Goal: Information Seeking & Learning: Learn about a topic

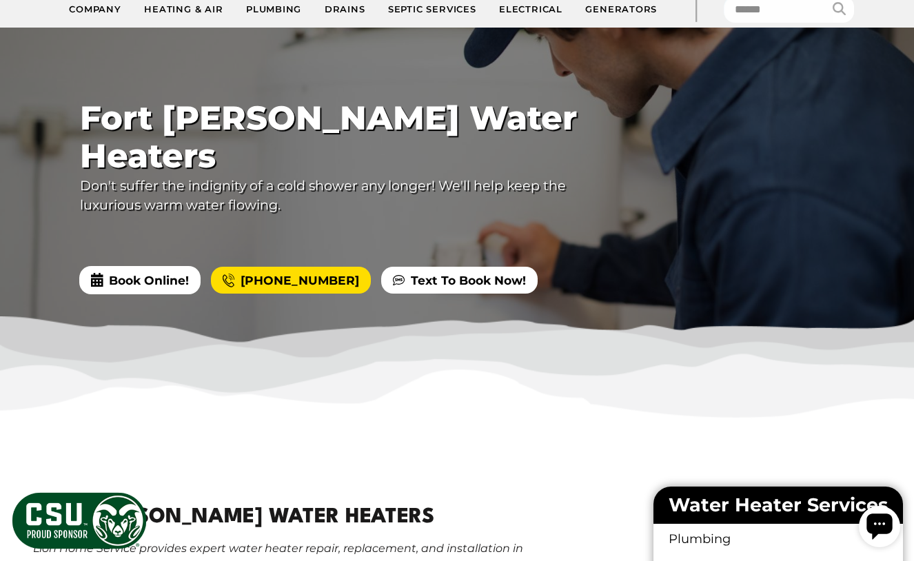
scroll to position [222, 0]
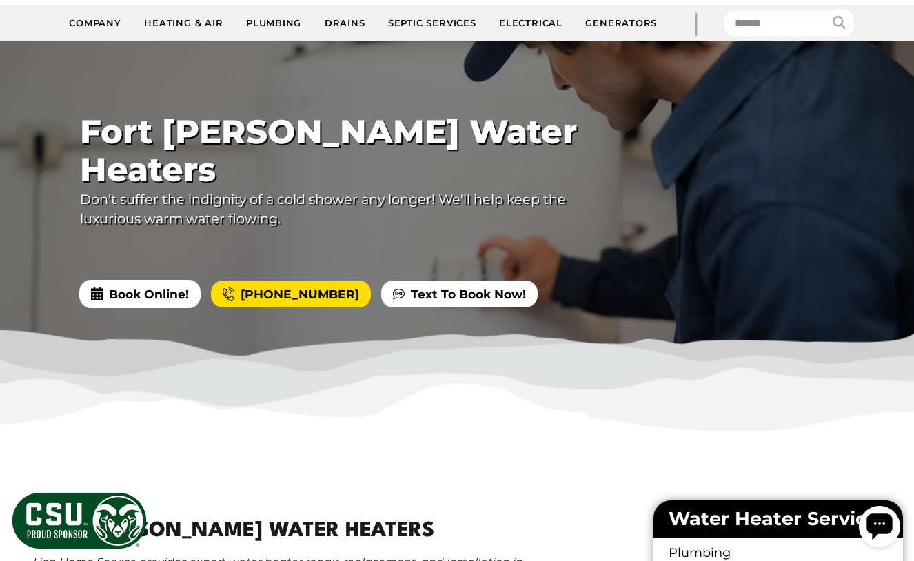
click at [145, 286] on div at bounding box center [457, 202] width 914 height 322
click at [139, 280] on span "Book Online!" at bounding box center [139, 294] width 121 height 28
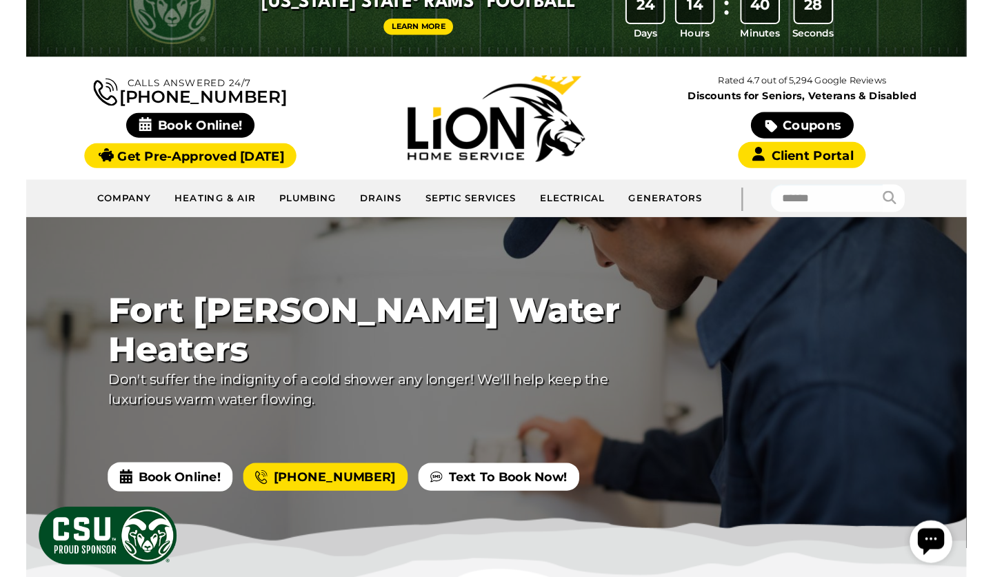
scroll to position [57, 0]
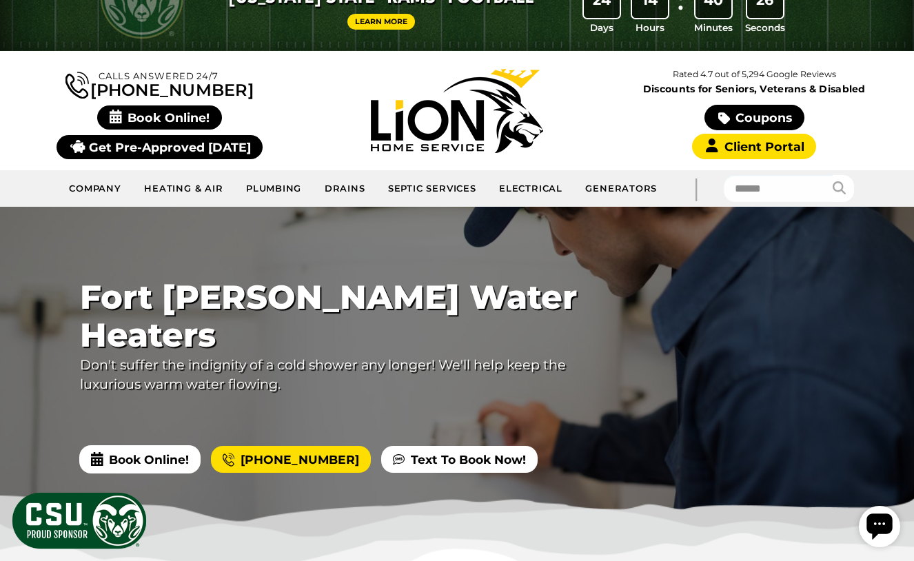
click at [206, 150] on link "Get Pre-Approved [DATE]" at bounding box center [160, 147] width 206 height 24
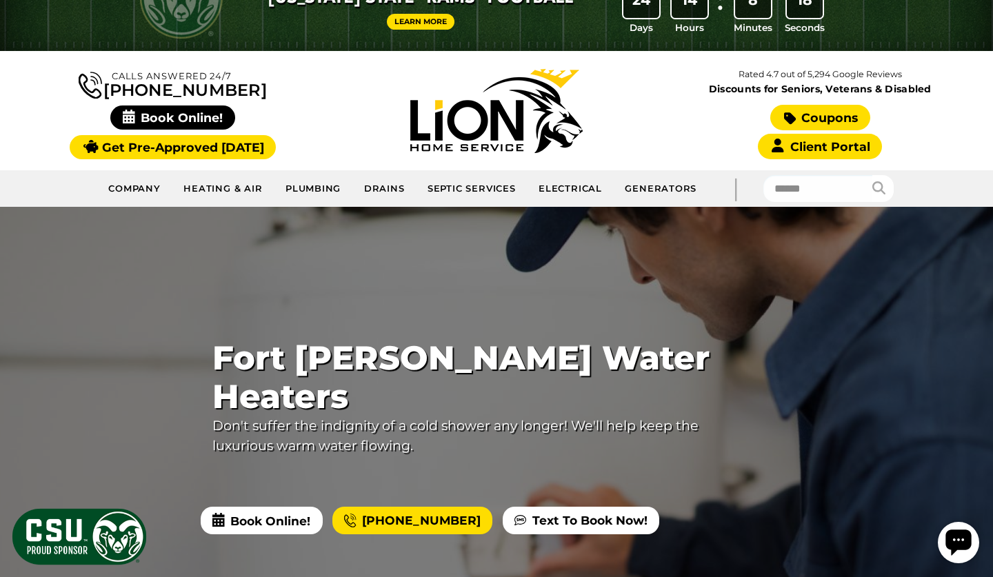
click at [794, 117] on icon at bounding box center [790, 119] width 12 height 14
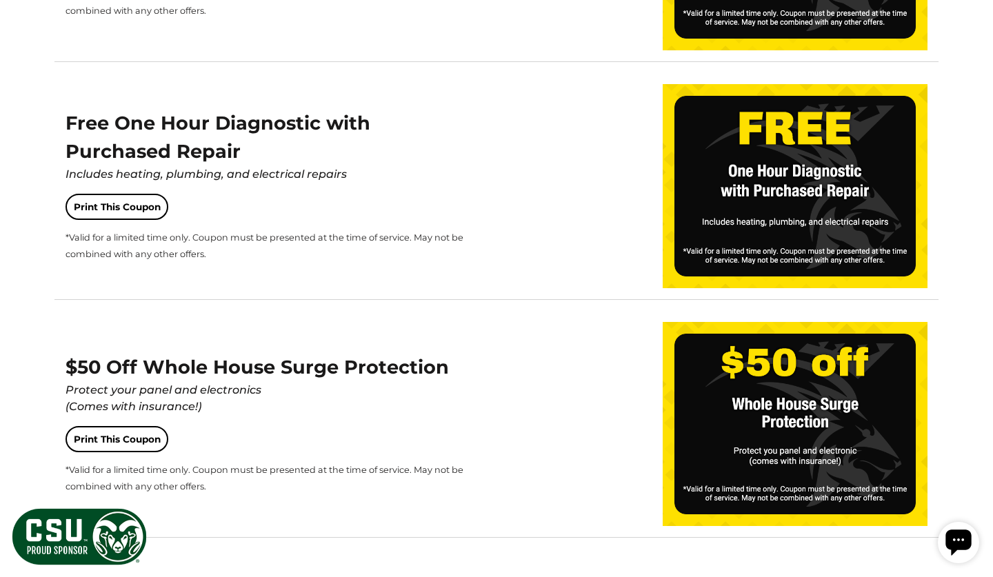
scroll to position [2286, 0]
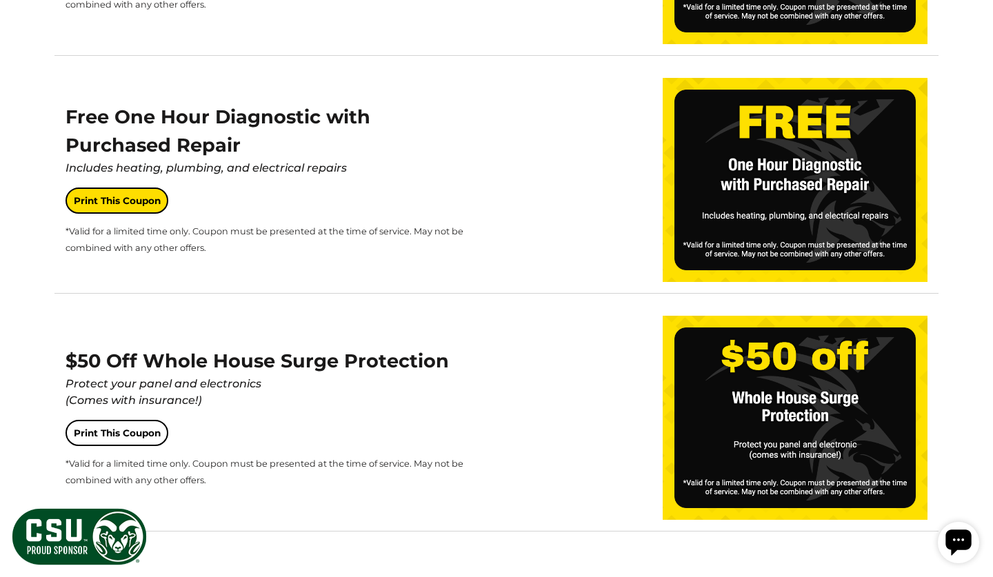
click at [92, 195] on link "Print This Coupon" at bounding box center [116, 201] width 103 height 26
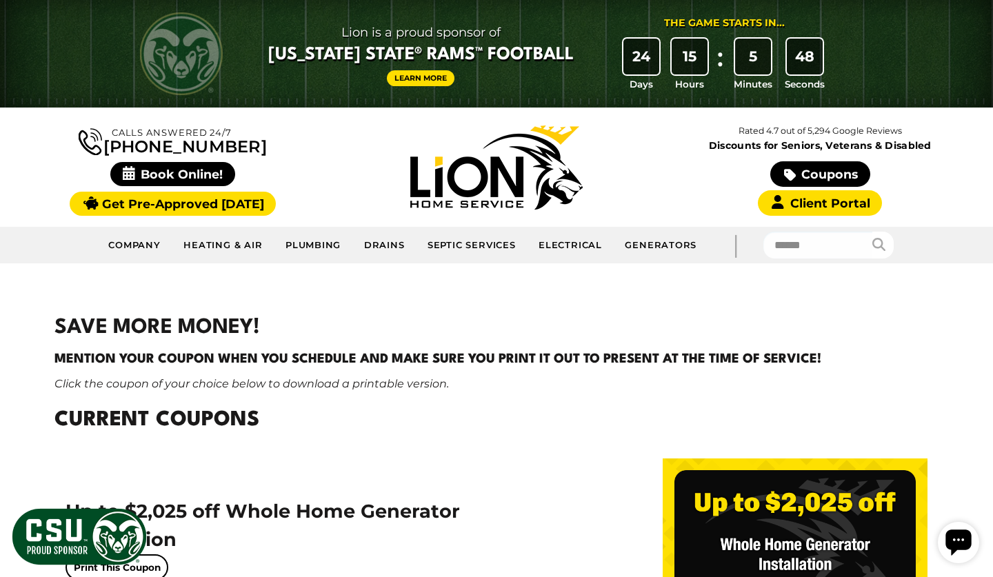
scroll to position [0, 0]
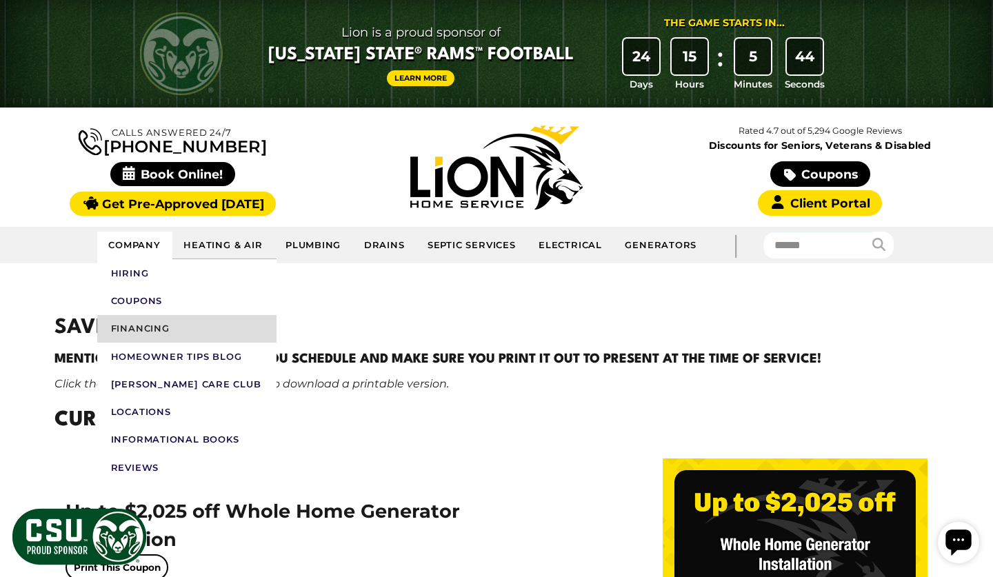
click at [183, 336] on link "Financing" at bounding box center [186, 329] width 179 height 28
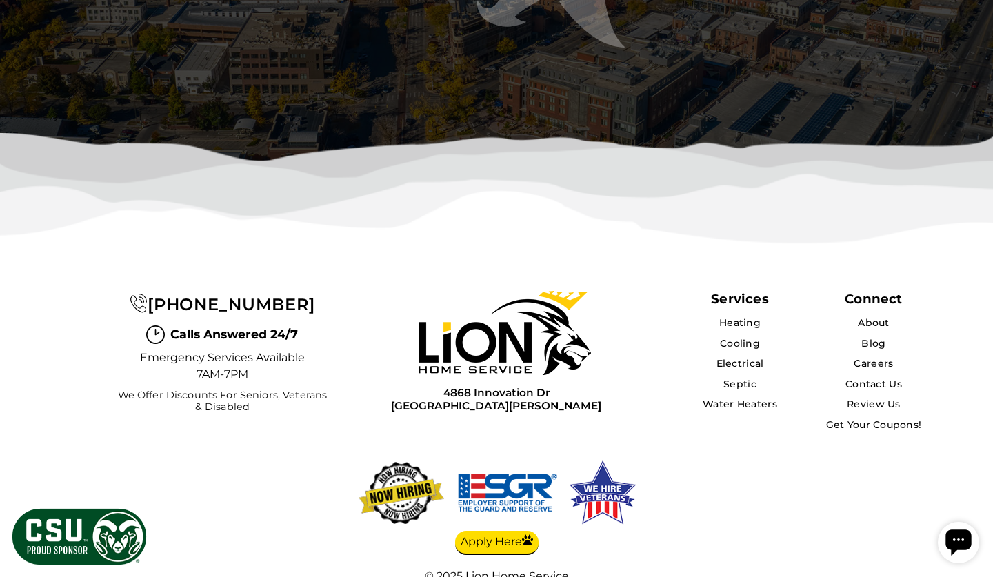
scroll to position [3370, 0]
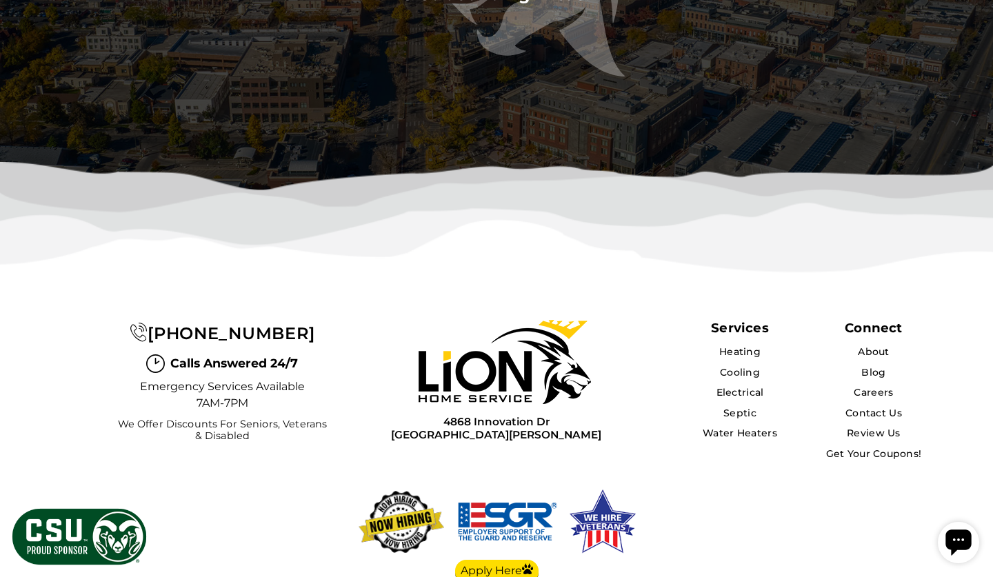
click at [416, 320] on div at bounding box center [497, 362] width 290 height 84
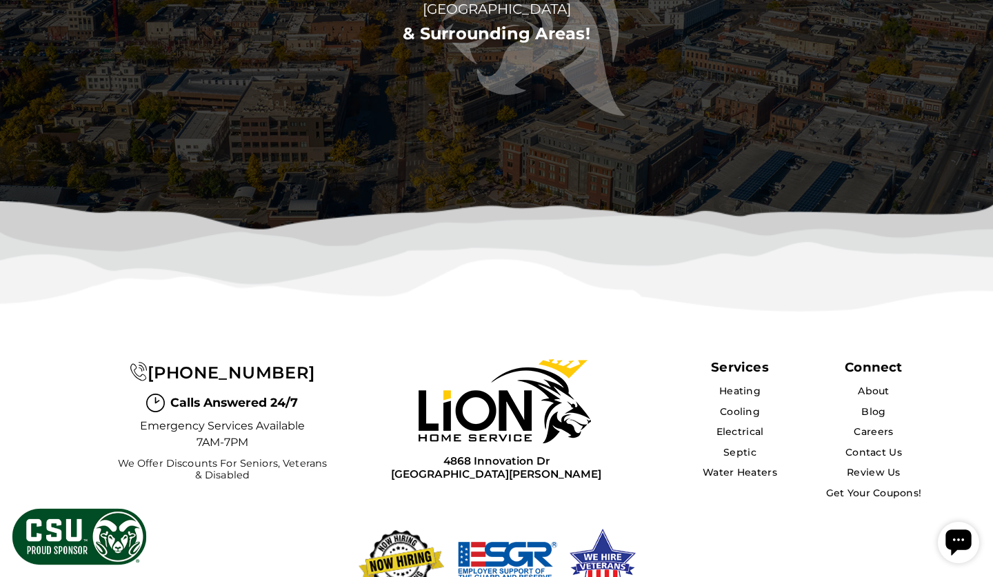
scroll to position [3302, 0]
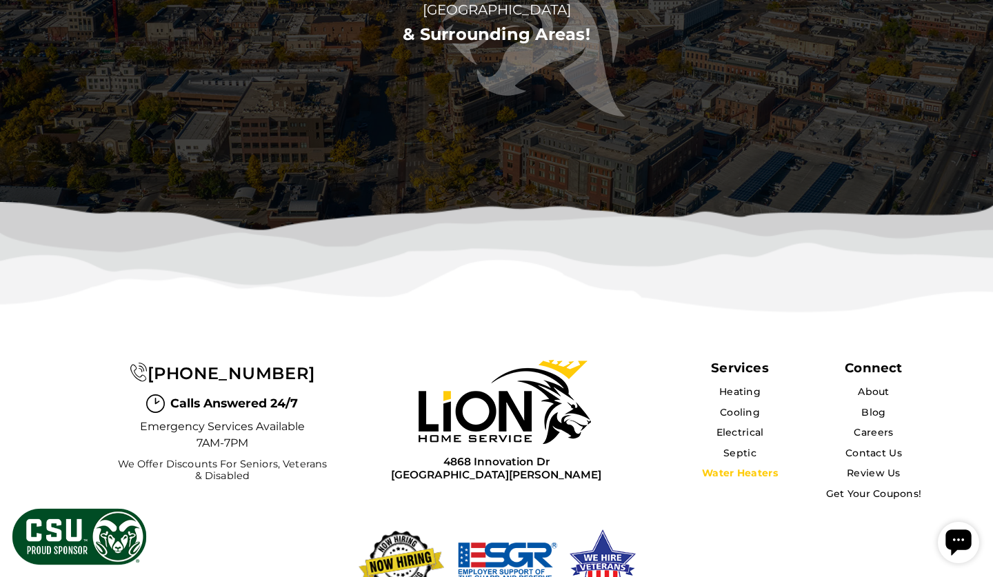
click at [752, 467] on link "Water Heaters" at bounding box center [740, 473] width 76 height 12
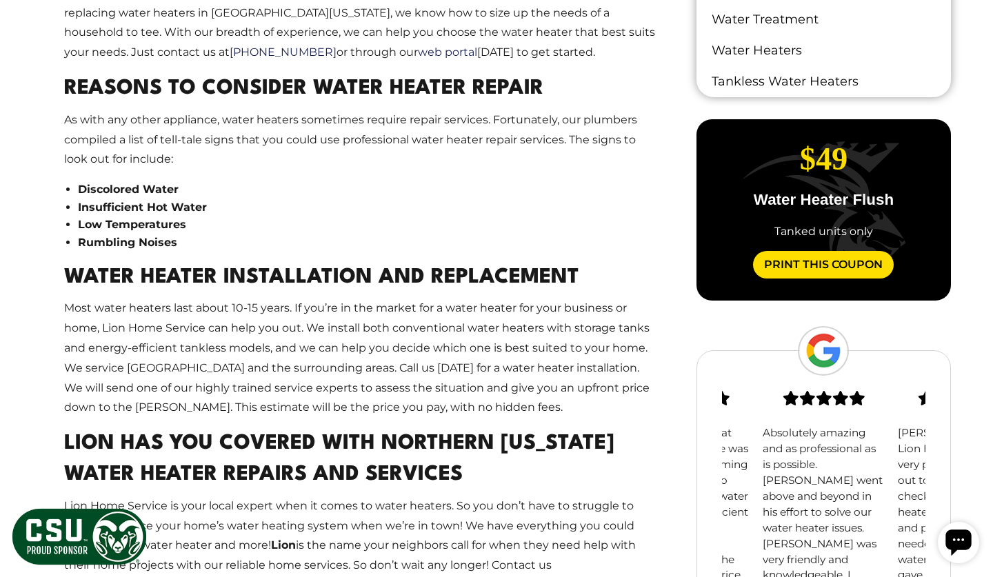
scroll to position [1105, 0]
